Goal: Find specific page/section: Find specific page/section

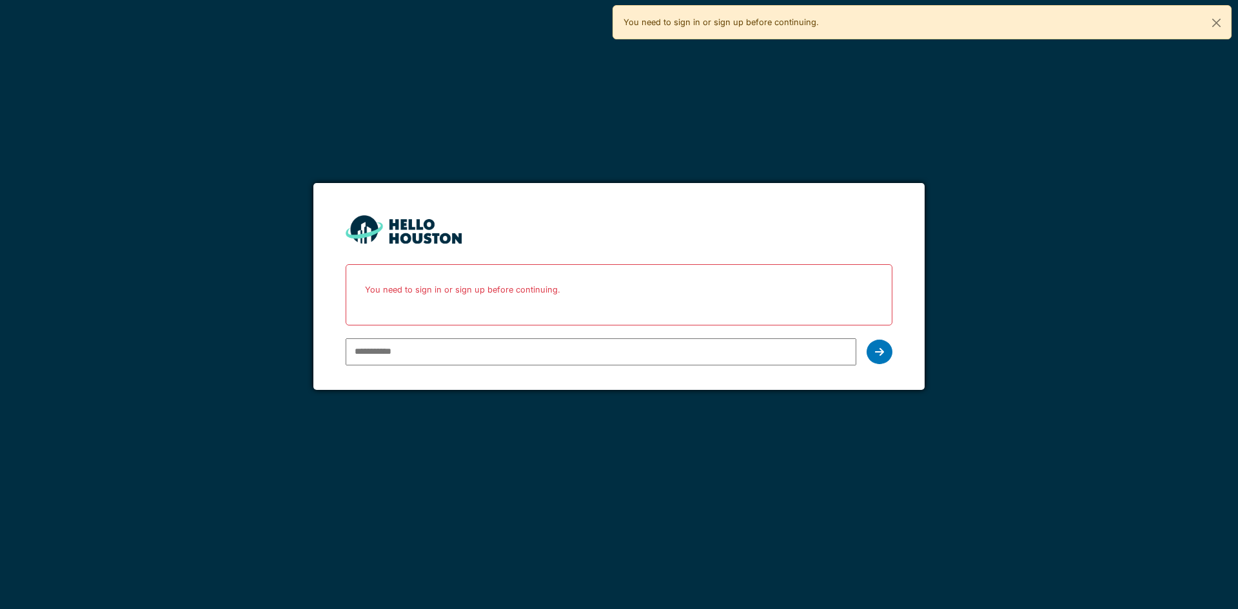
type input "**********"
click at [876, 350] on icon at bounding box center [879, 352] width 9 height 10
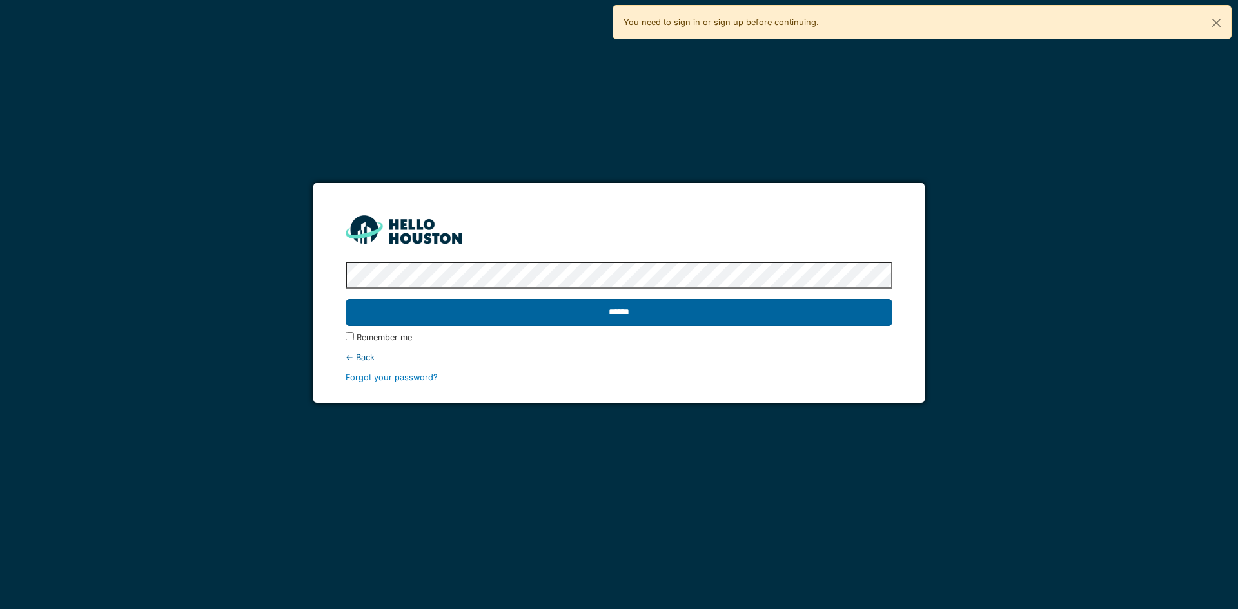
click at [401, 309] on input "******" at bounding box center [619, 312] width 546 height 27
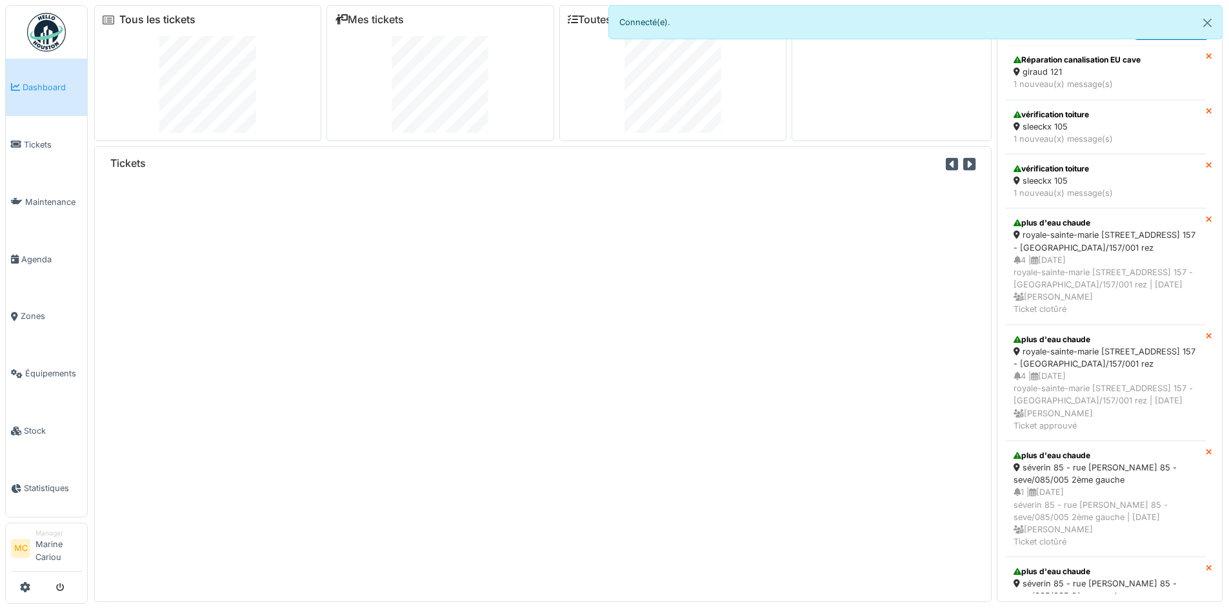
click at [163, 19] on link "Tous les tickets" at bounding box center [157, 20] width 76 height 12
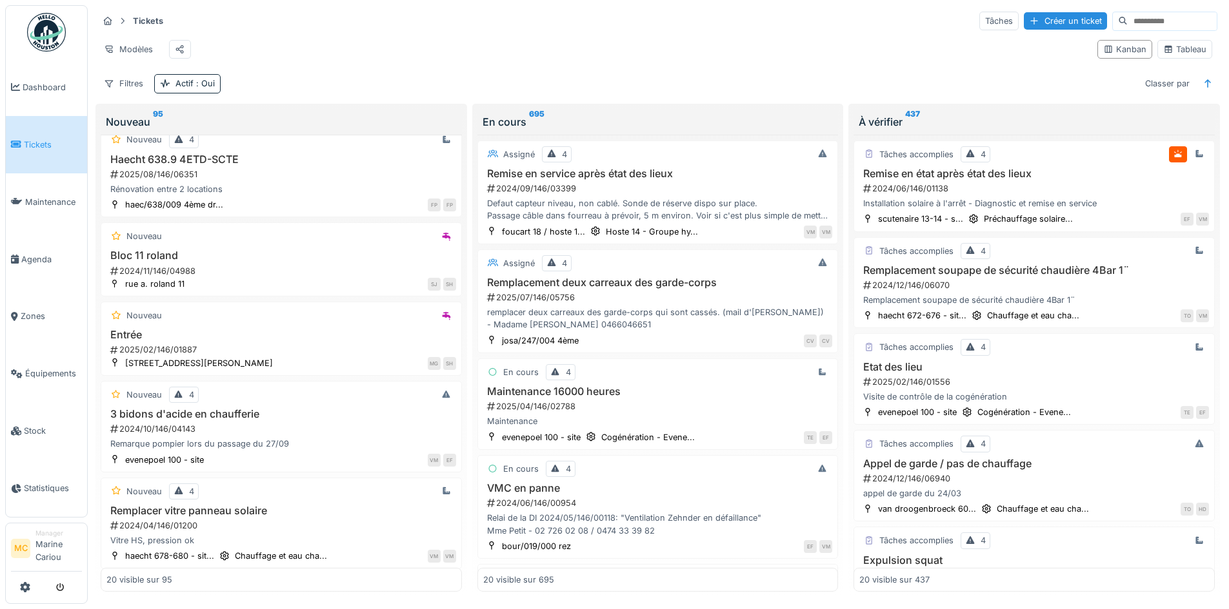
scroll to position [967, 0]
click at [168, 336] on h3 "Entrée" at bounding box center [281, 334] width 350 height 12
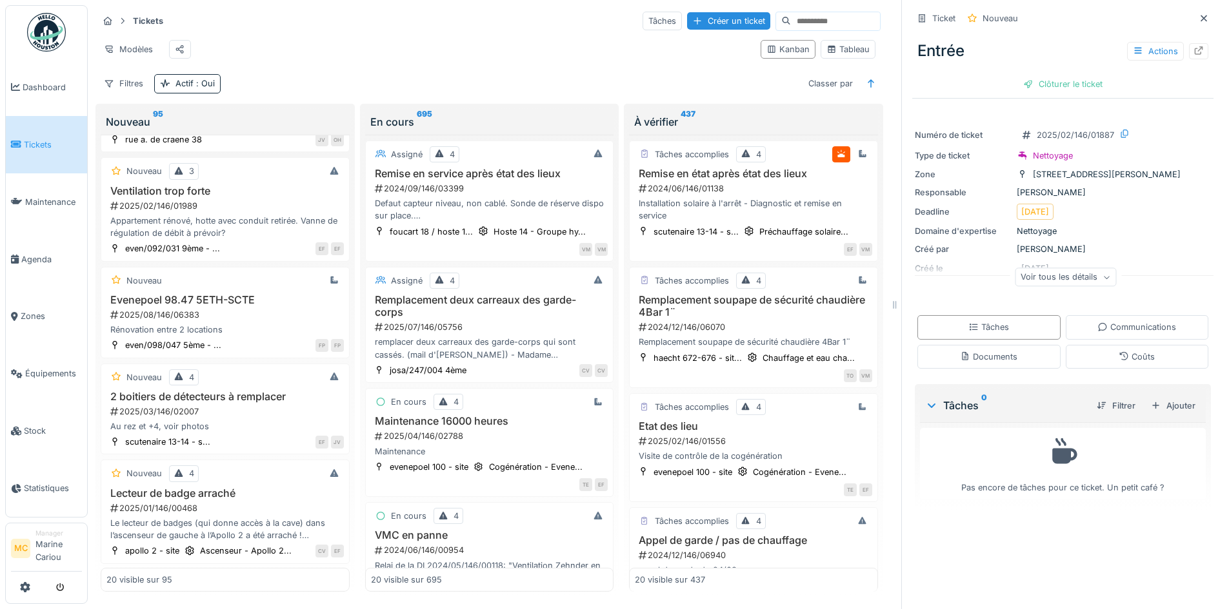
scroll to position [1698, 0]
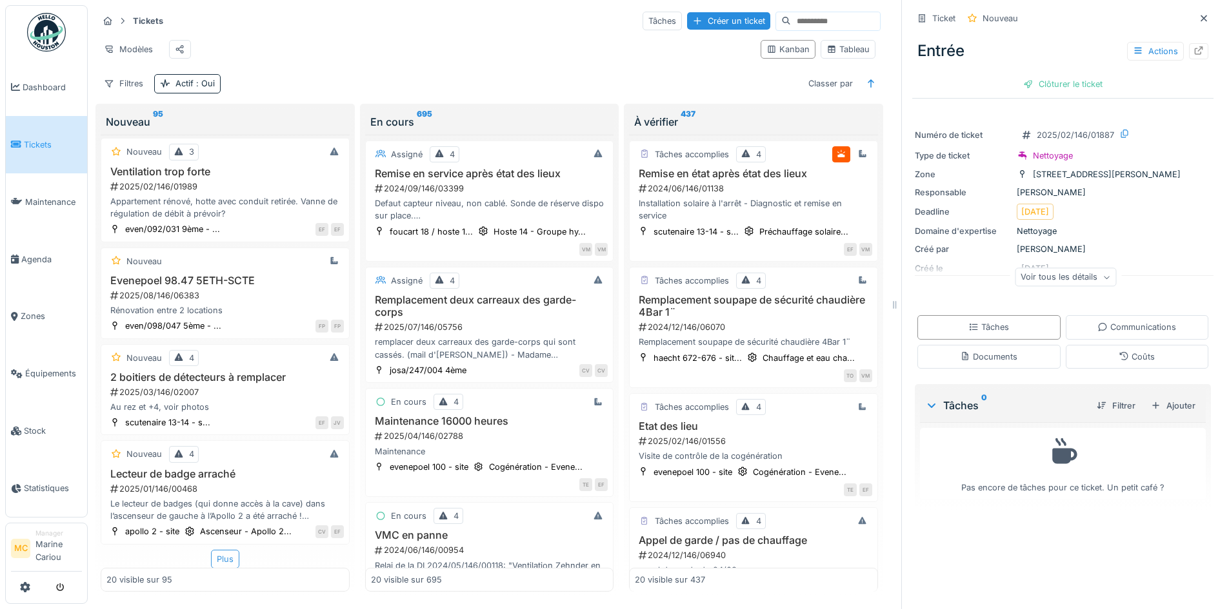
click at [225, 550] on div "Plus" at bounding box center [225, 559] width 28 height 19
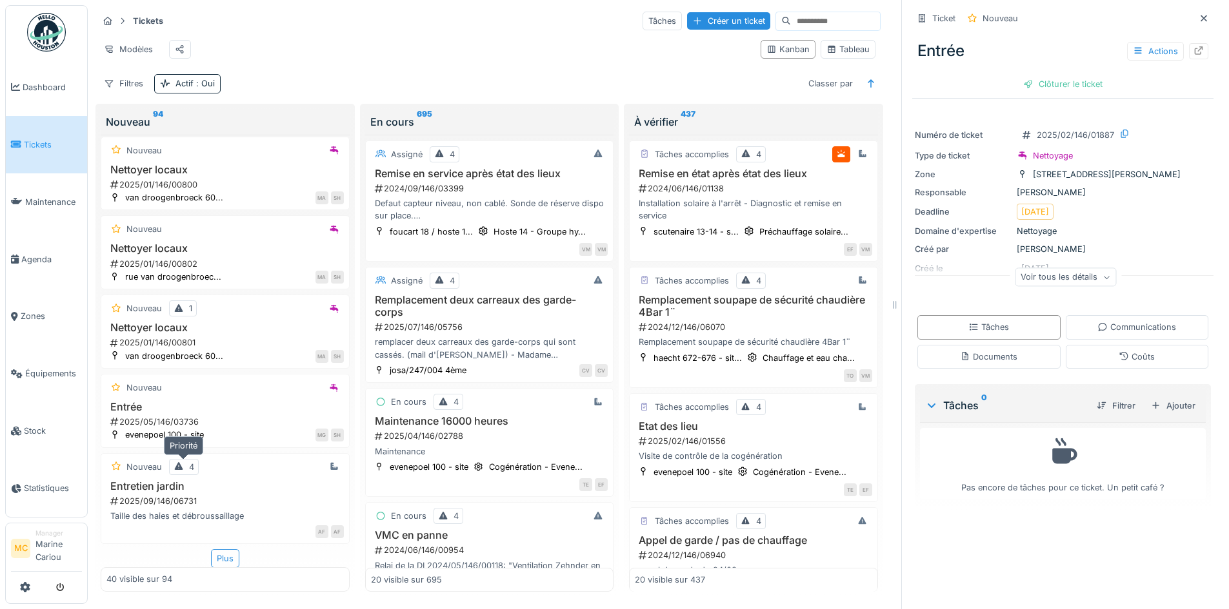
scroll to position [10, 0]
click at [212, 550] on div "Plus" at bounding box center [225, 559] width 28 height 19
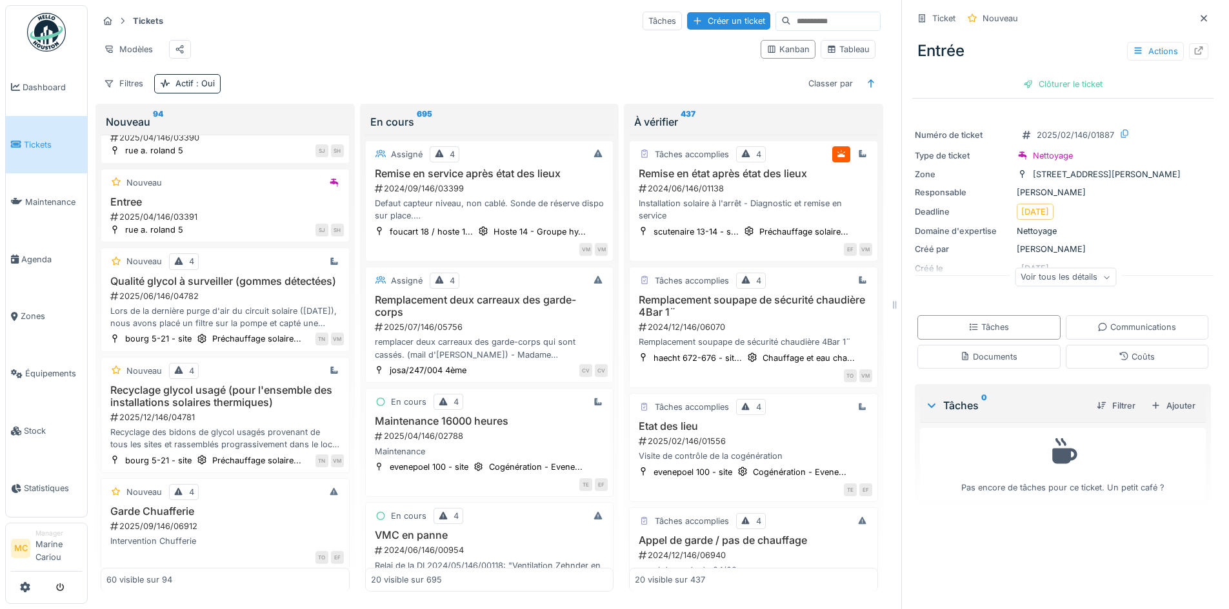
scroll to position [5182, 0]
